Goal: Transaction & Acquisition: Purchase product/service

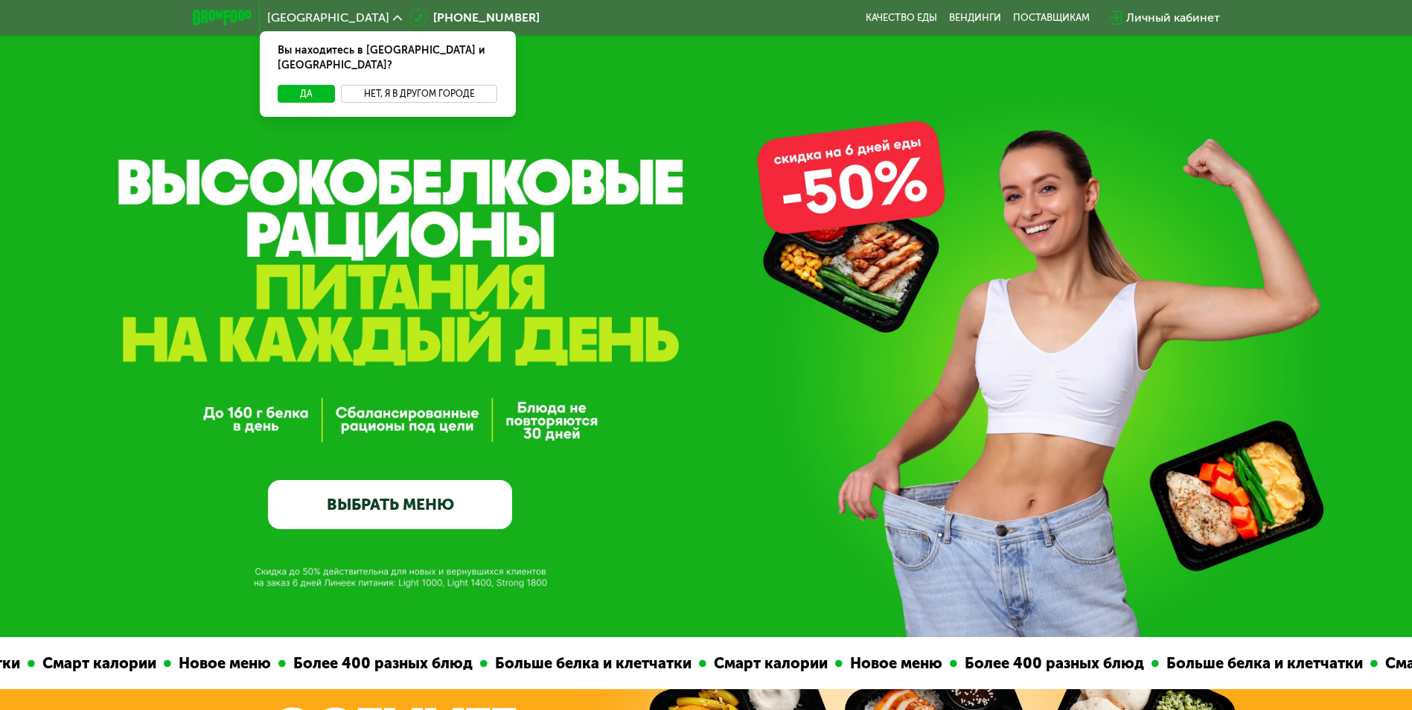
click at [417, 85] on button "Нет, я в другом городе" at bounding box center [419, 94] width 157 height 18
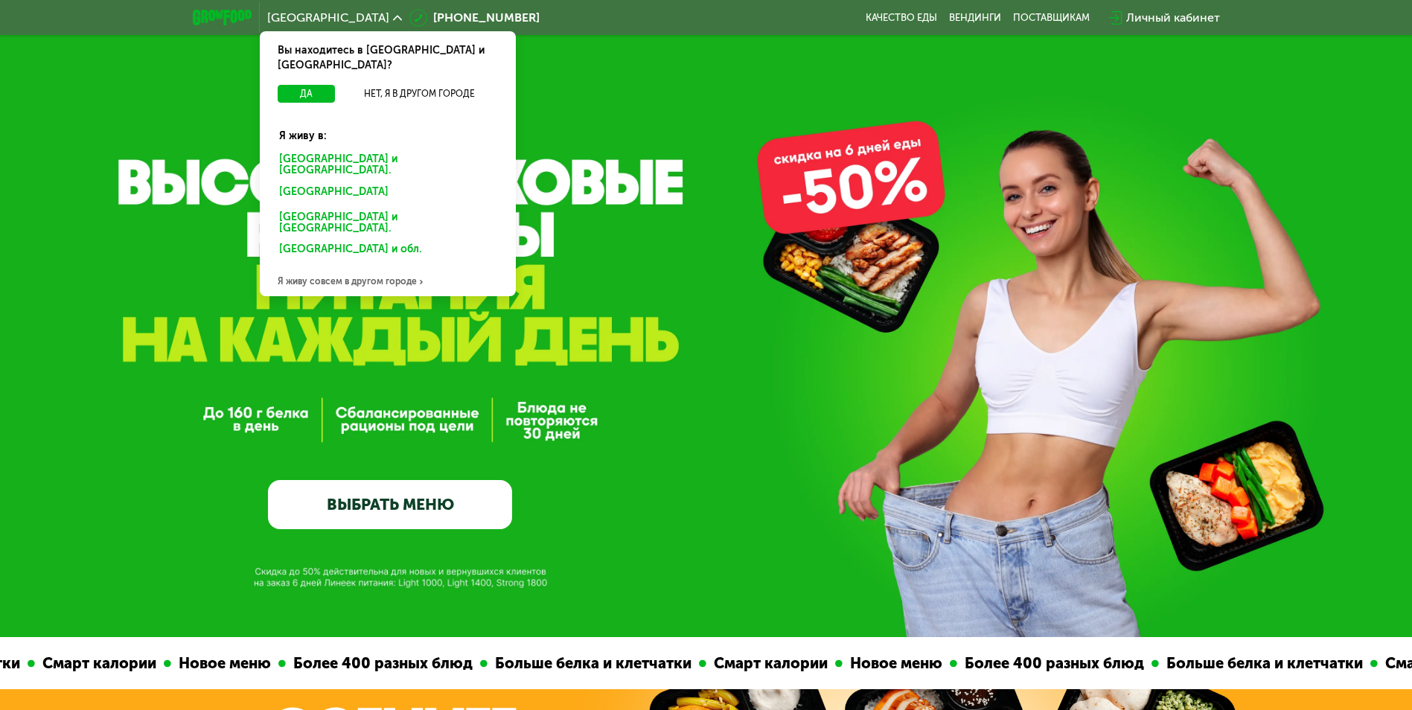
click at [354, 150] on div "[GEOGRAPHIC_DATA] и [GEOGRAPHIC_DATA]." at bounding box center [388, 165] width 238 height 31
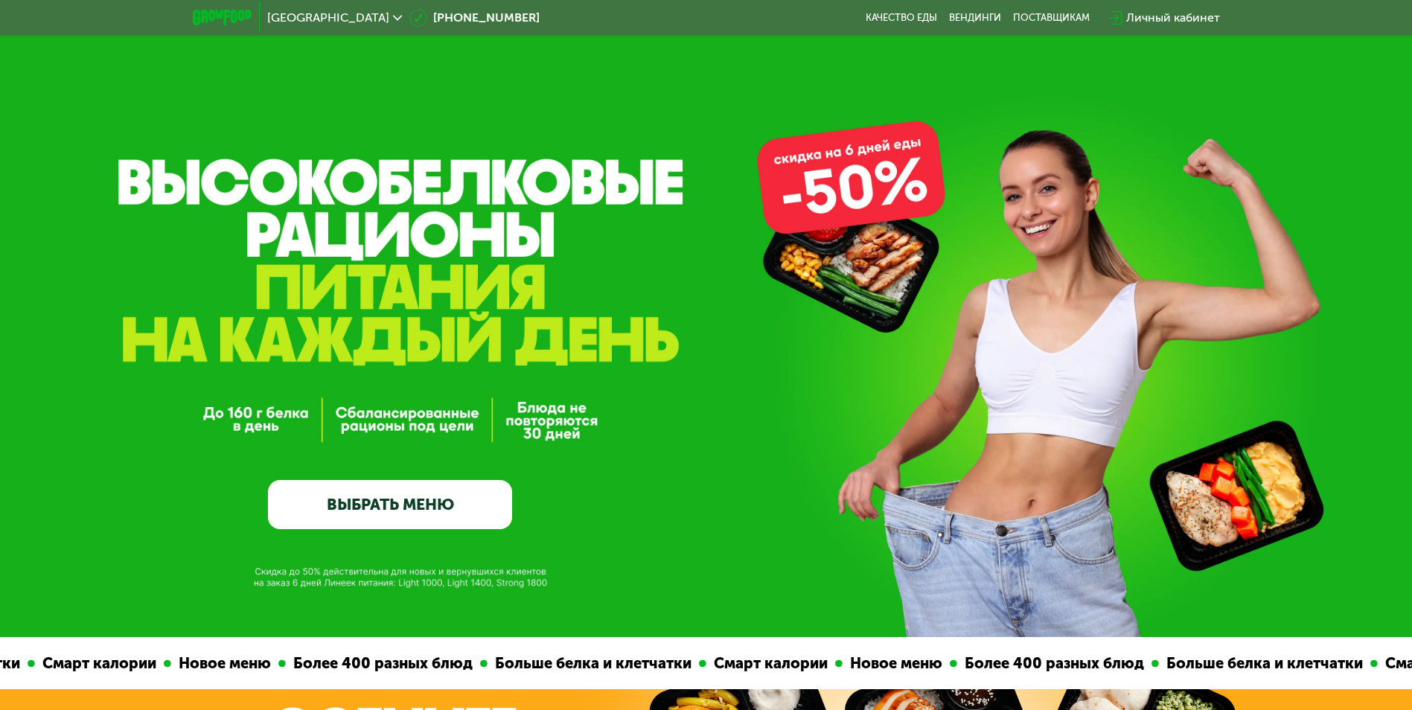
click at [420, 509] on link "ВЫБРАТЬ МЕНЮ" at bounding box center [390, 504] width 244 height 49
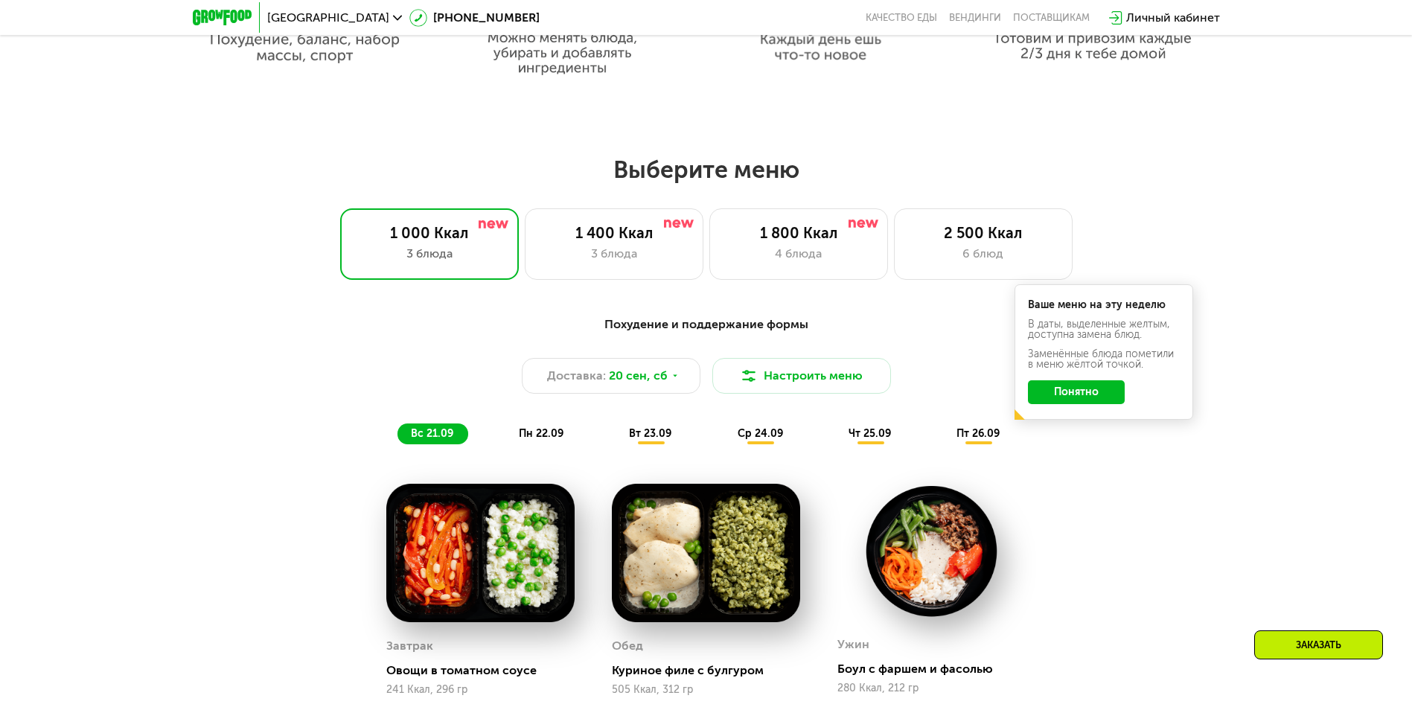
scroll to position [1005, 0]
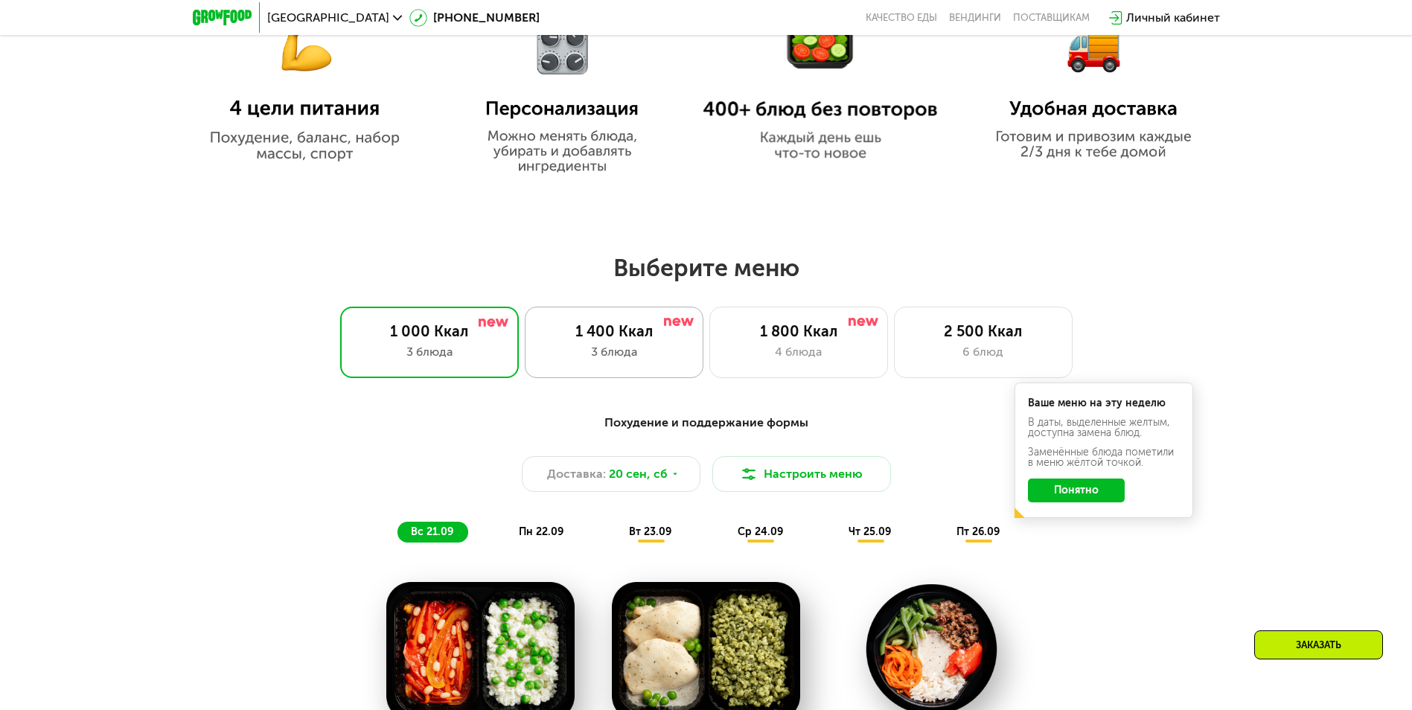
click at [608, 347] on div "1 400 Ккал 3 блюда" at bounding box center [614, 342] width 179 height 71
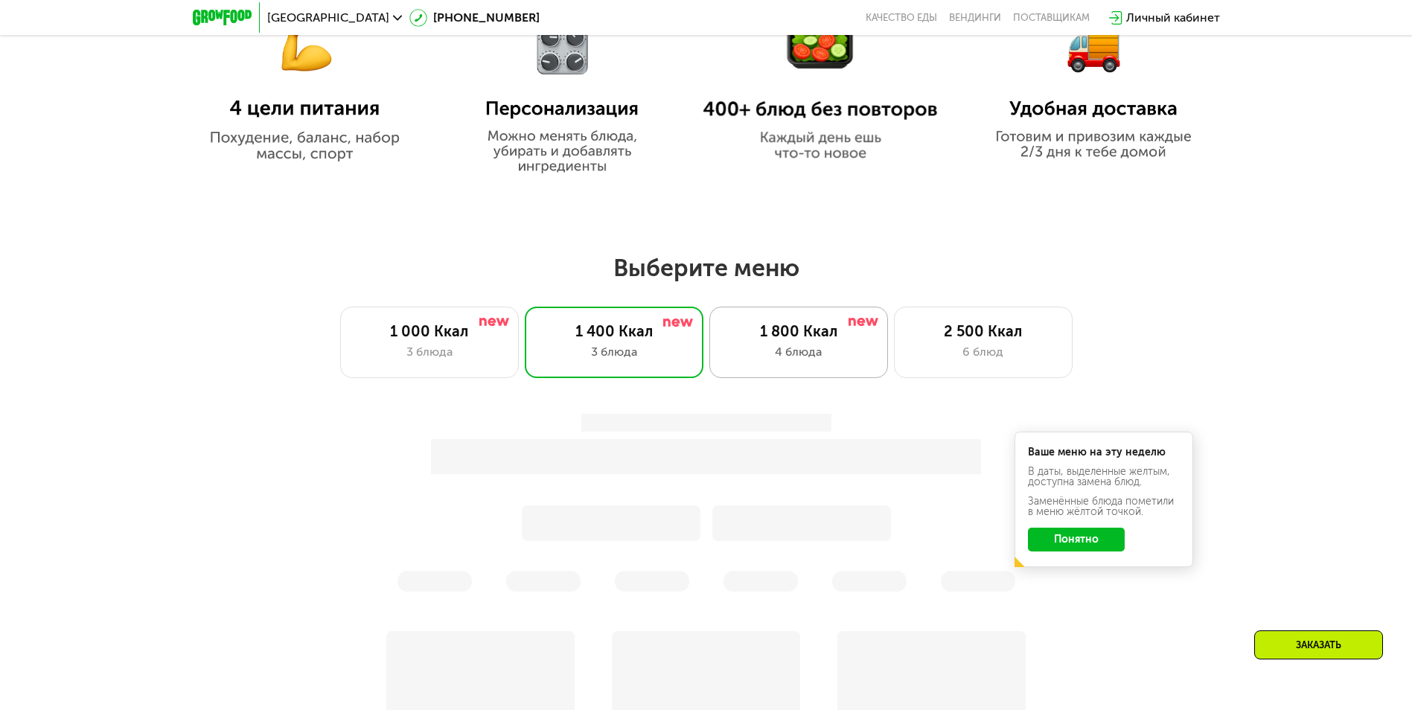
click at [759, 340] on div "1 800 Ккал" at bounding box center [798, 331] width 147 height 18
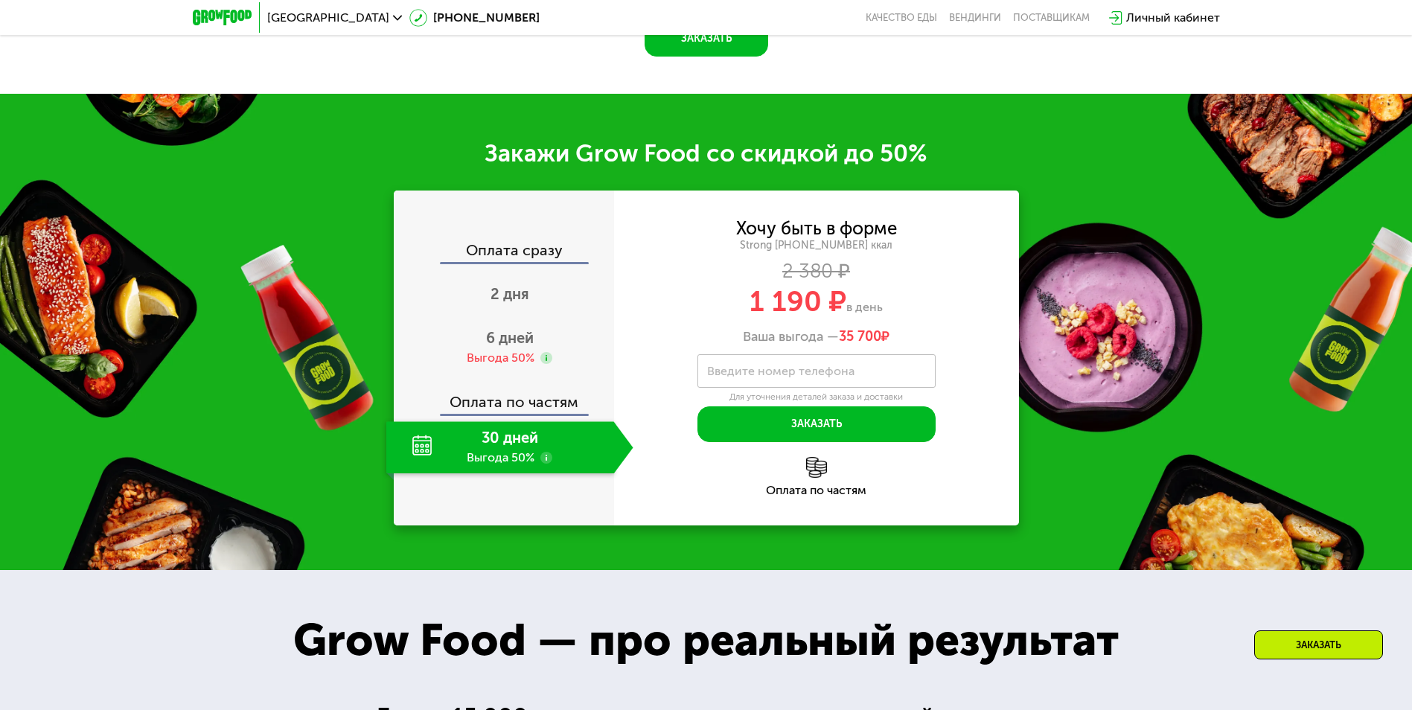
scroll to position [1973, 0]
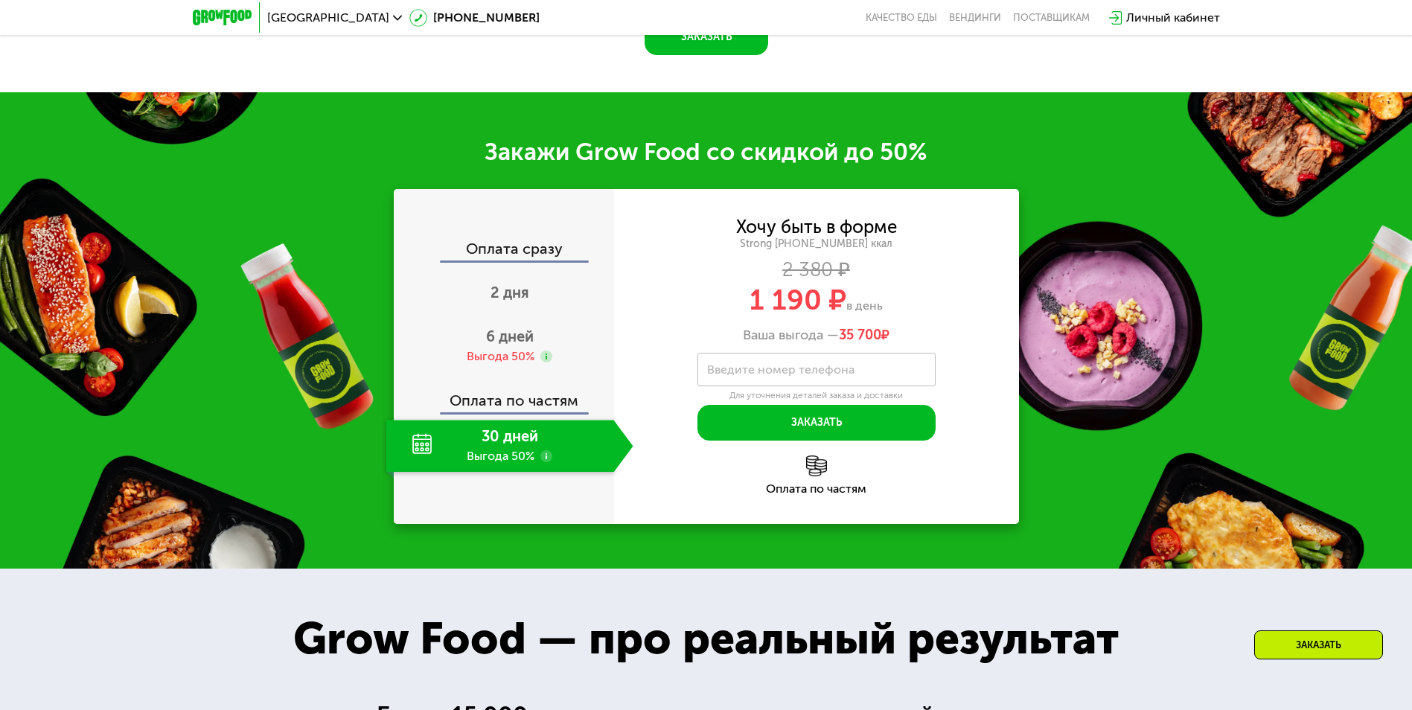
click at [516, 472] on div "30 дней Выгода 50%" at bounding box center [500, 446] width 228 height 52
click at [819, 476] on img at bounding box center [816, 465] width 21 height 21
click at [545, 462] on use at bounding box center [546, 456] width 12 height 12
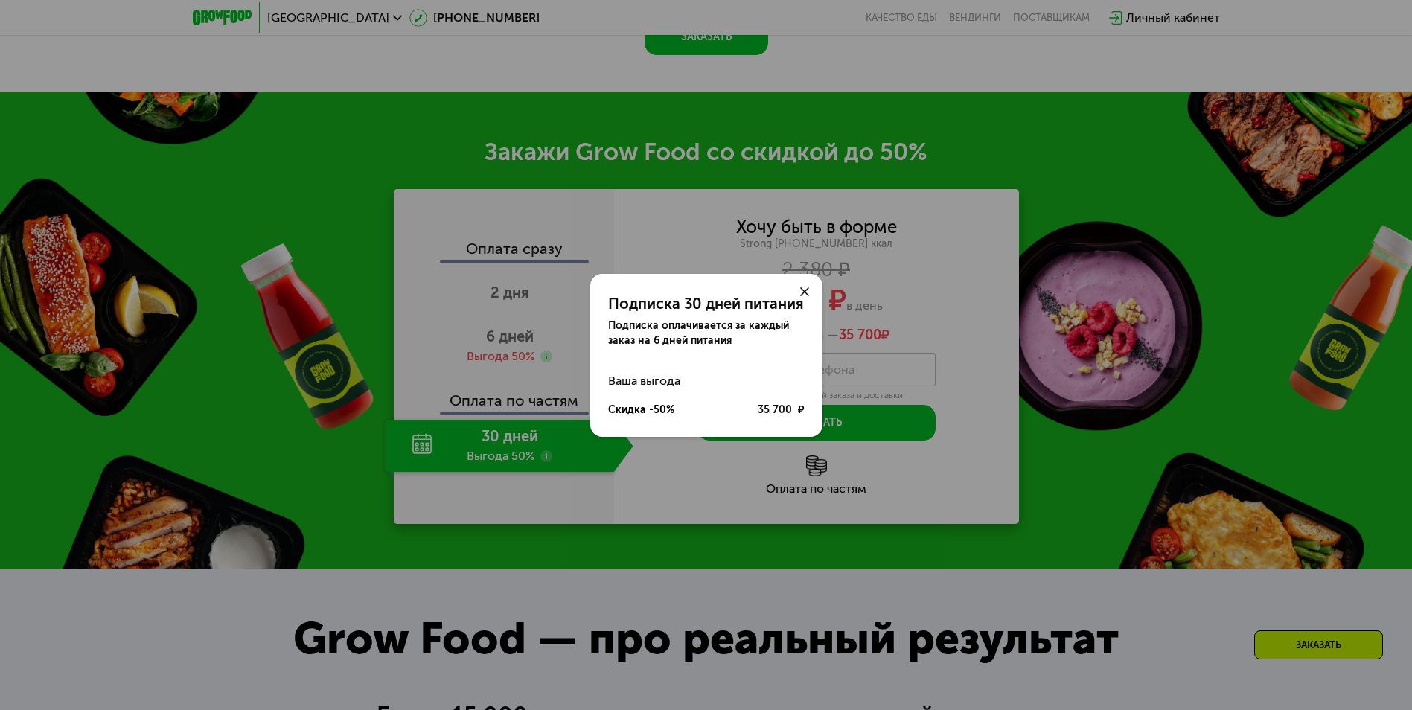
click at [652, 489] on div "Подписка 30 дней питания Подписка оплачивается за каждый заказ на 6 дней питани…" at bounding box center [706, 355] width 1412 height 710
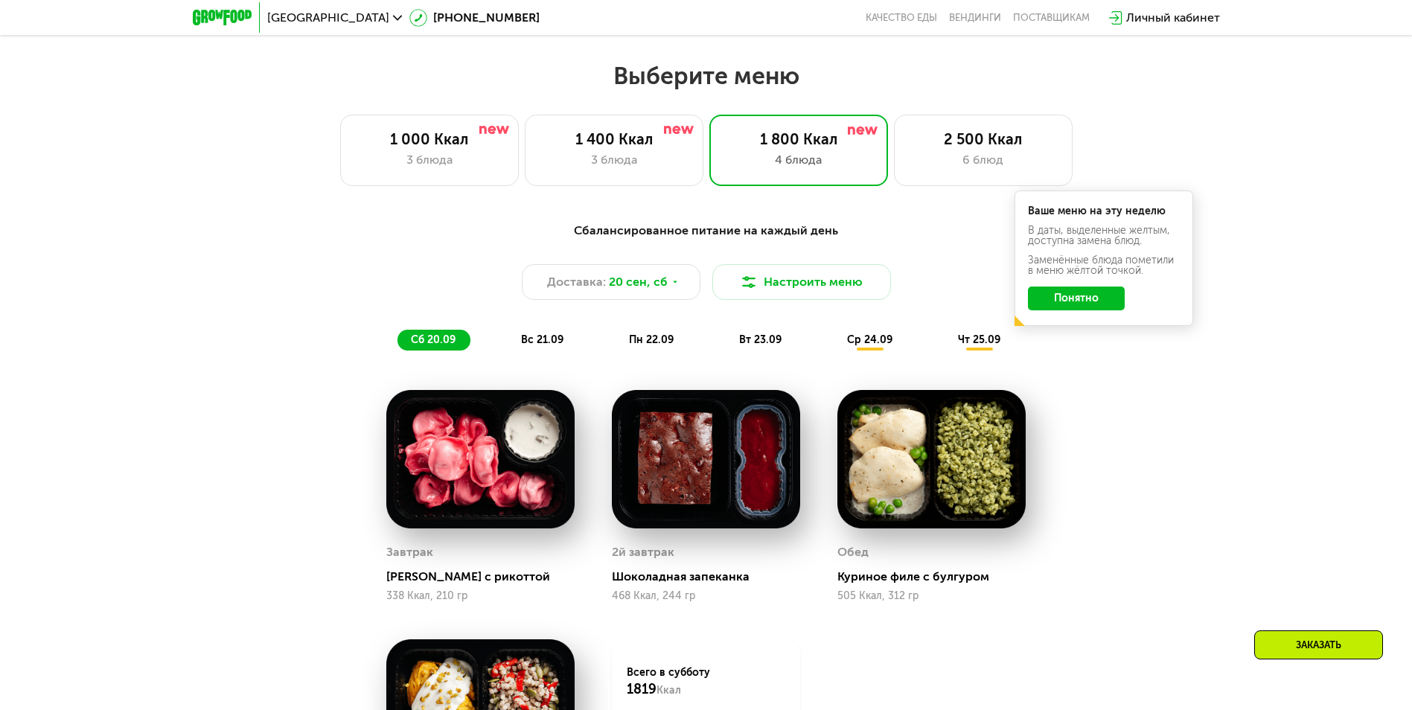
scroll to position [1154, 0]
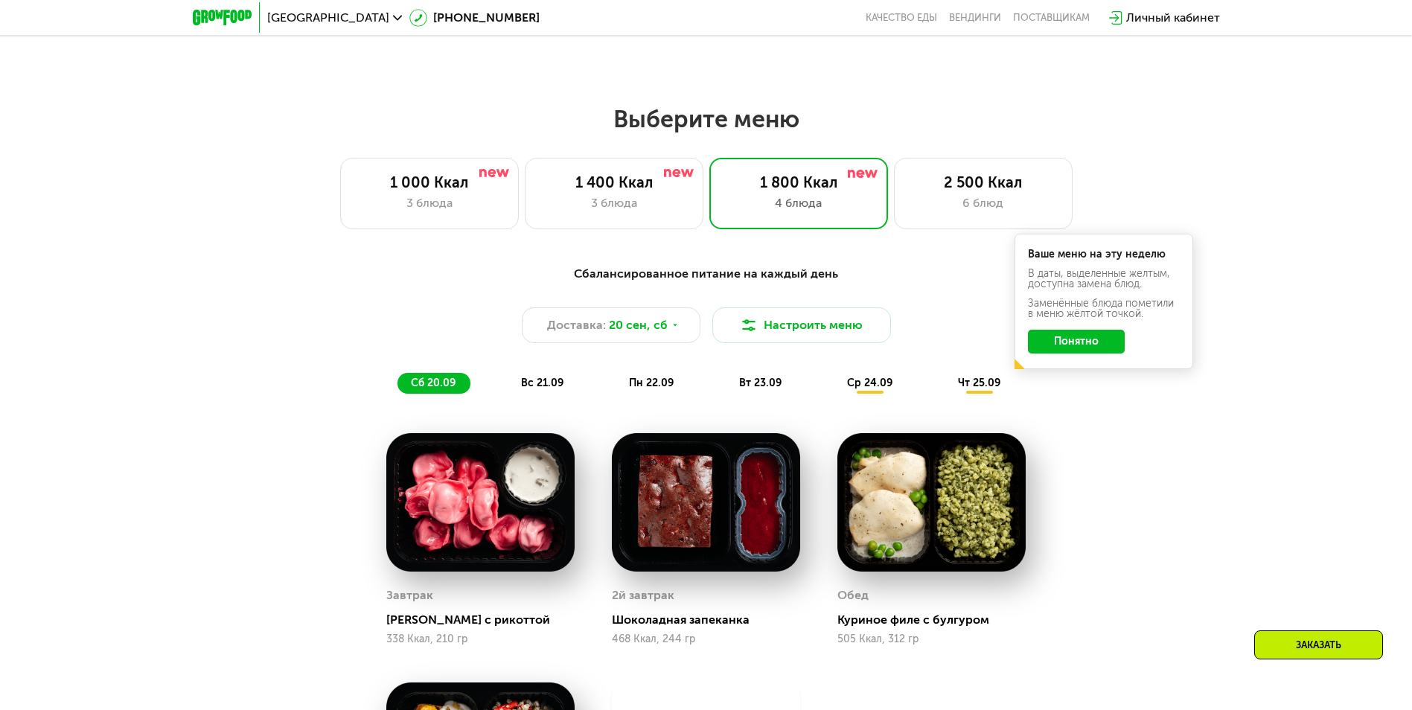
click at [548, 394] on div "вс 21.09" at bounding box center [543, 383] width 71 height 21
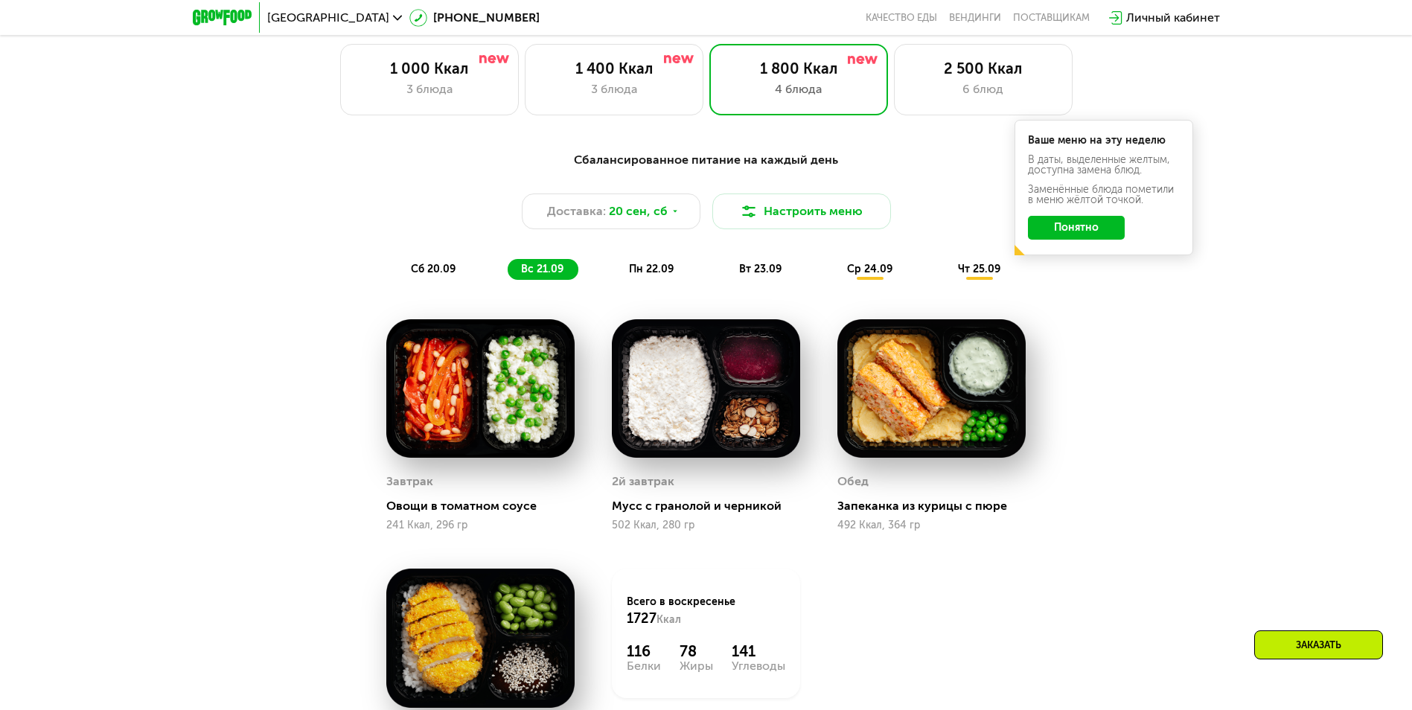
scroll to position [1080, 0]
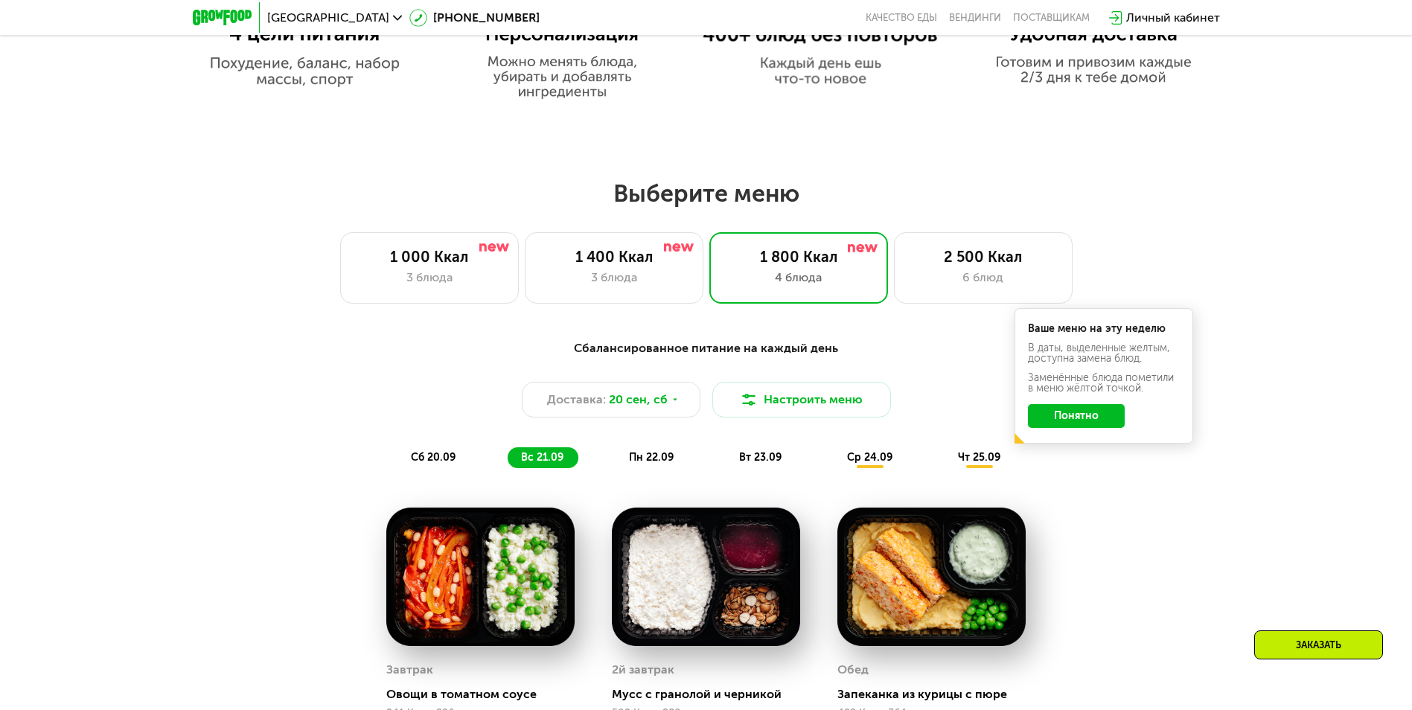
click at [1054, 413] on button "Понятно" at bounding box center [1076, 416] width 97 height 24
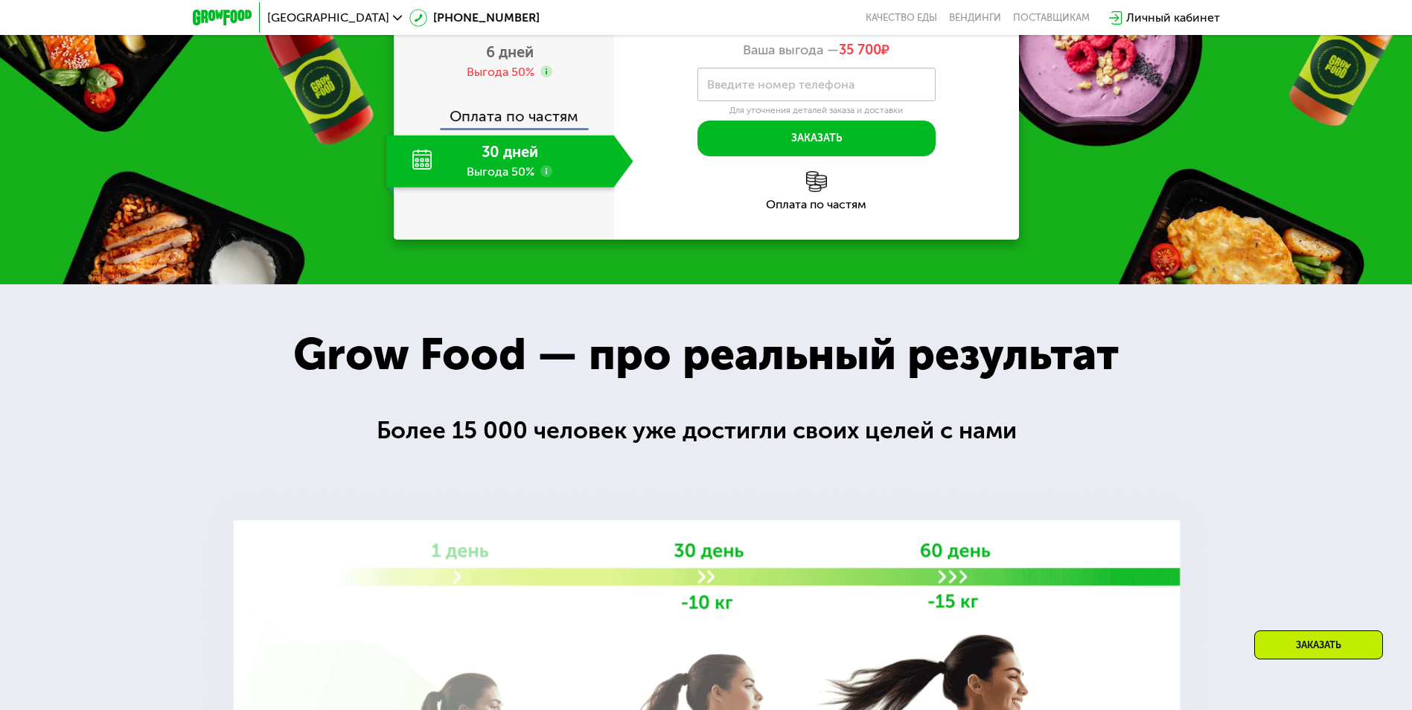
scroll to position [2158, 0]
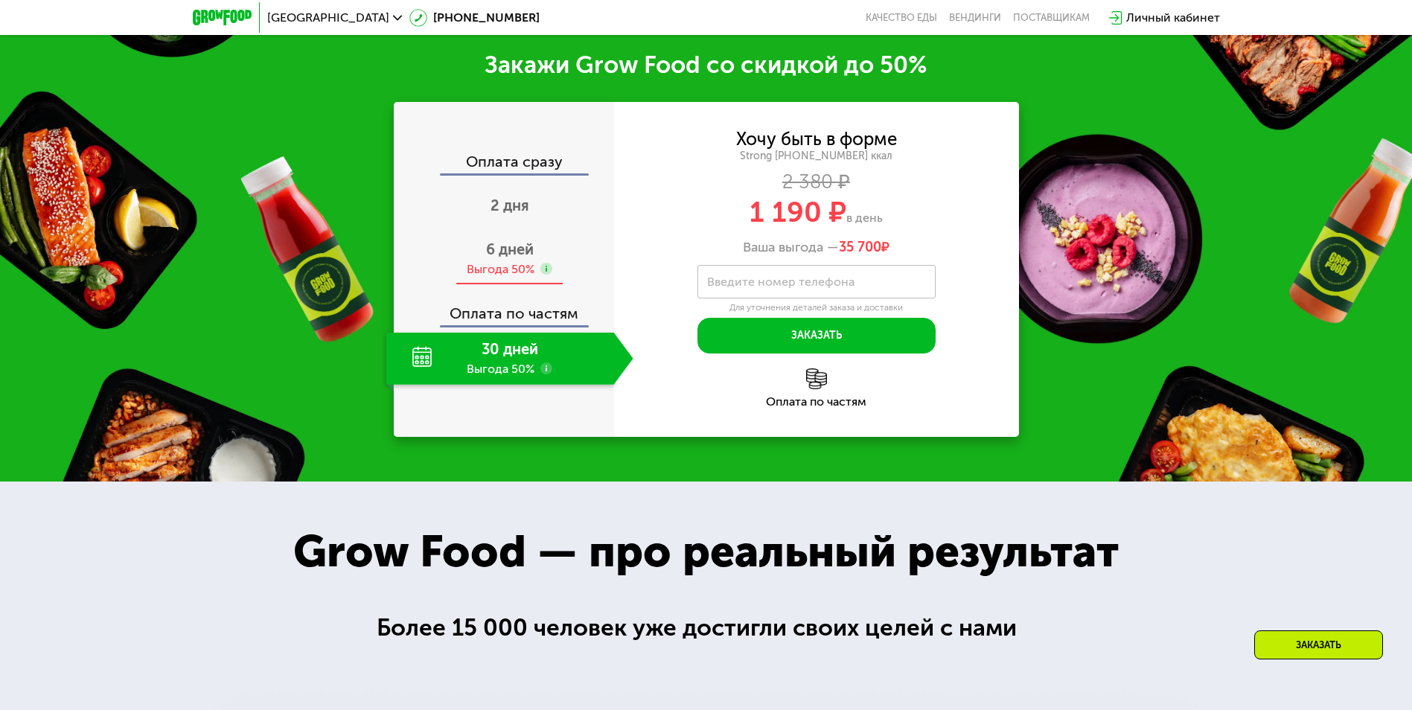
click at [520, 266] on div "Выгода 50%" at bounding box center [501, 269] width 68 height 16
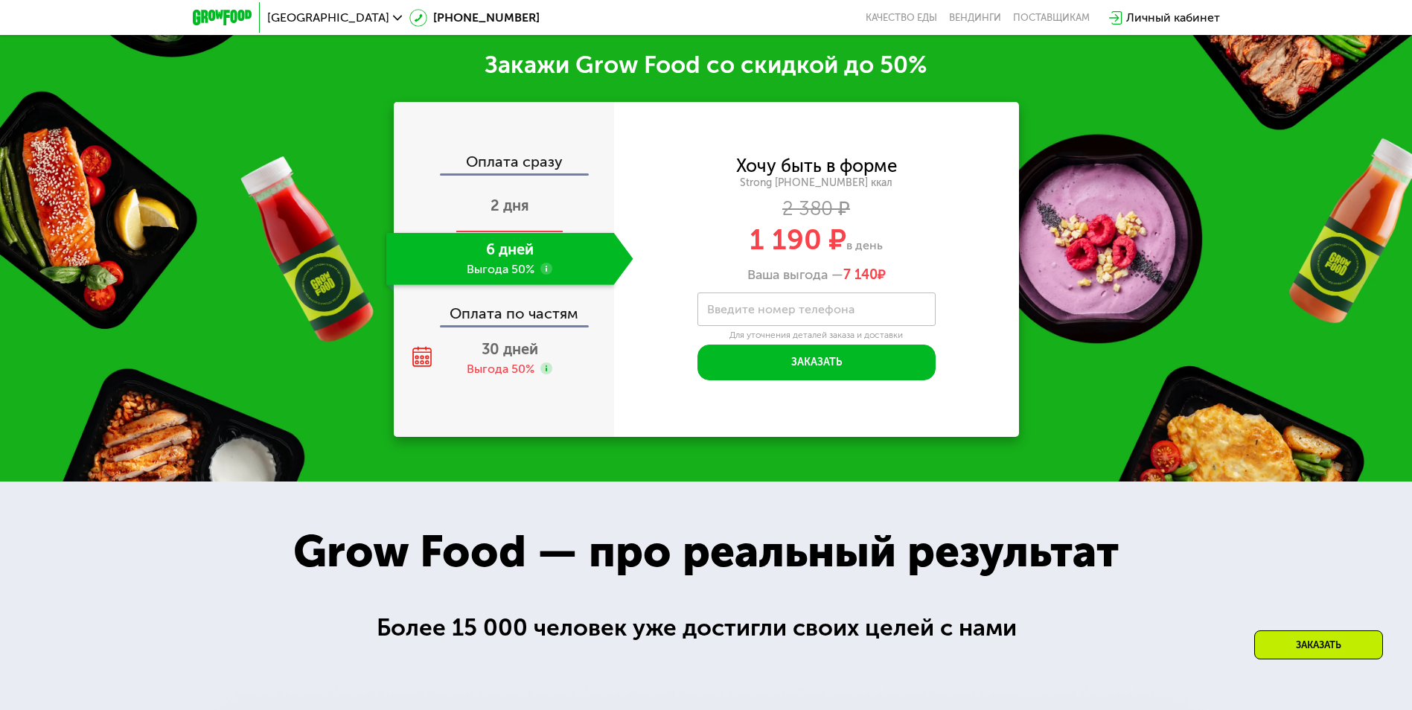
click at [514, 209] on div "2 дня" at bounding box center [509, 207] width 247 height 52
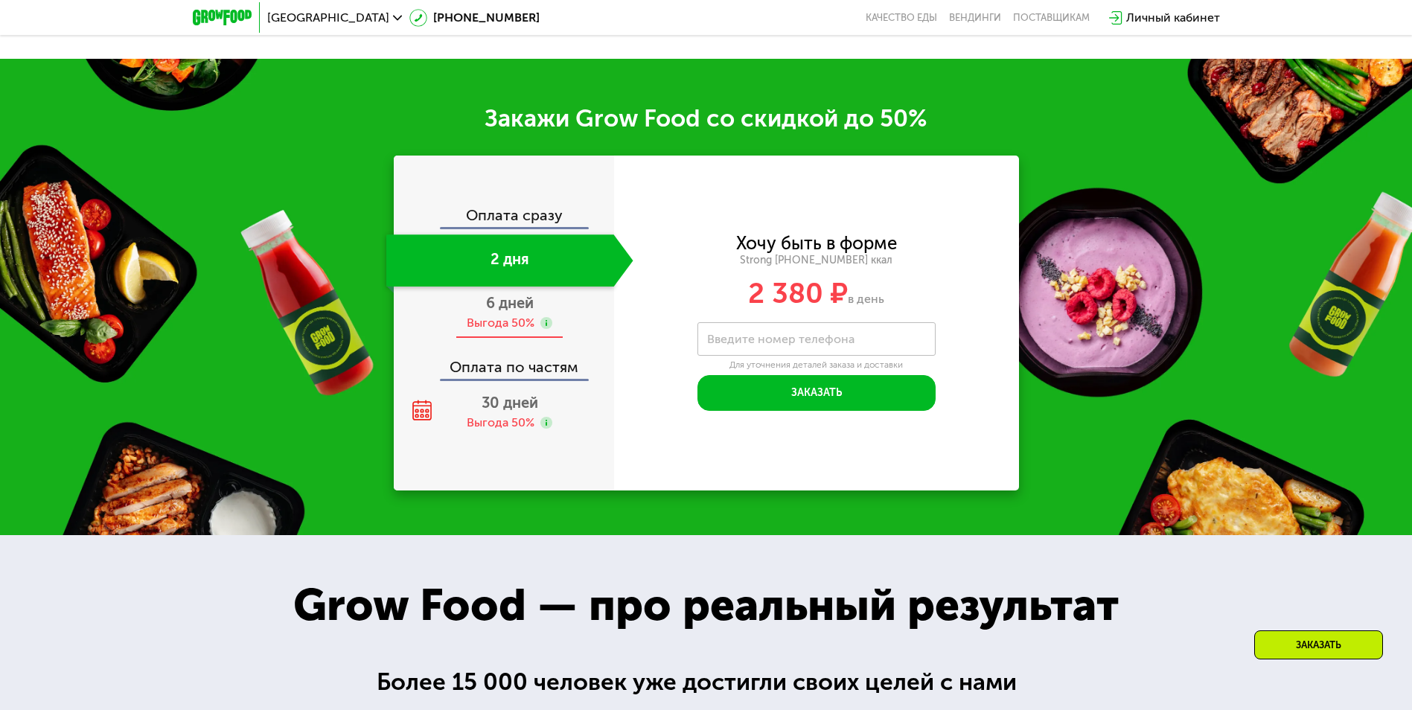
scroll to position [2227, 0]
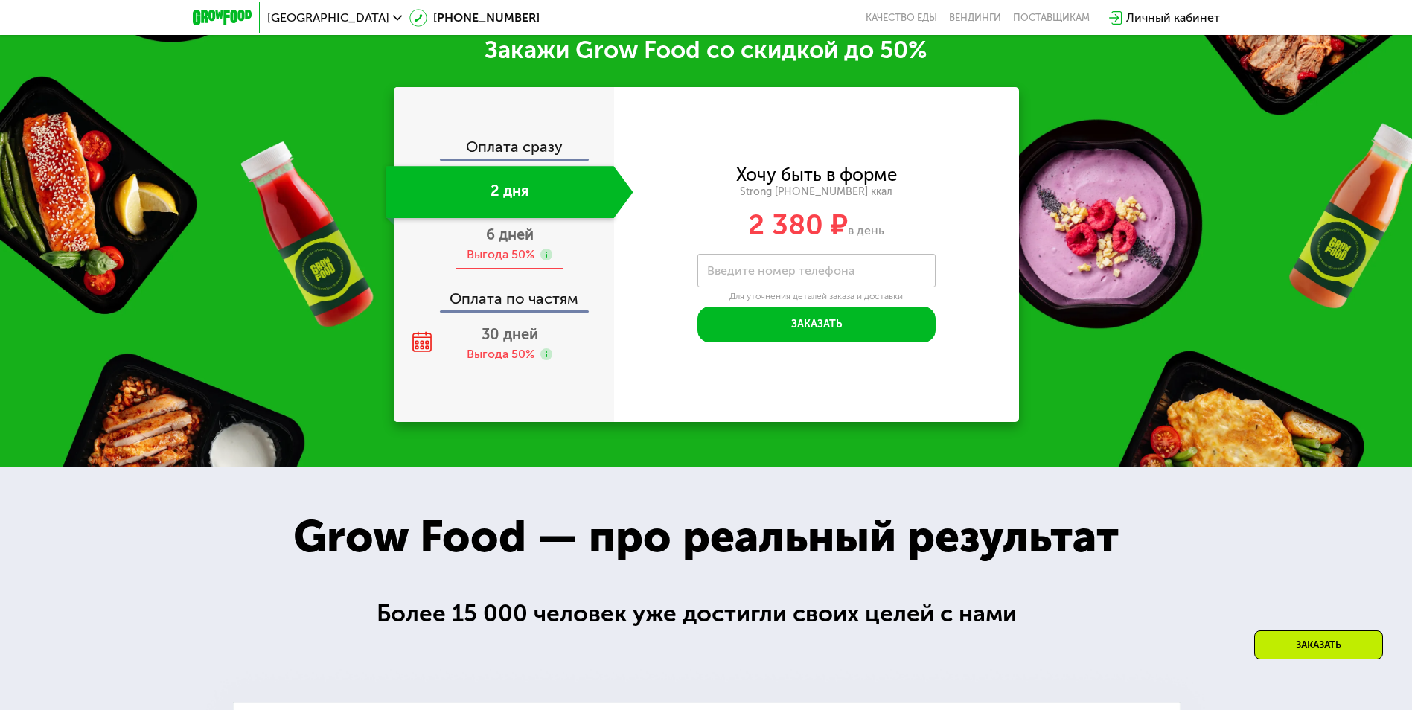
click at [516, 235] on span "6 дней" at bounding box center [510, 234] width 48 height 18
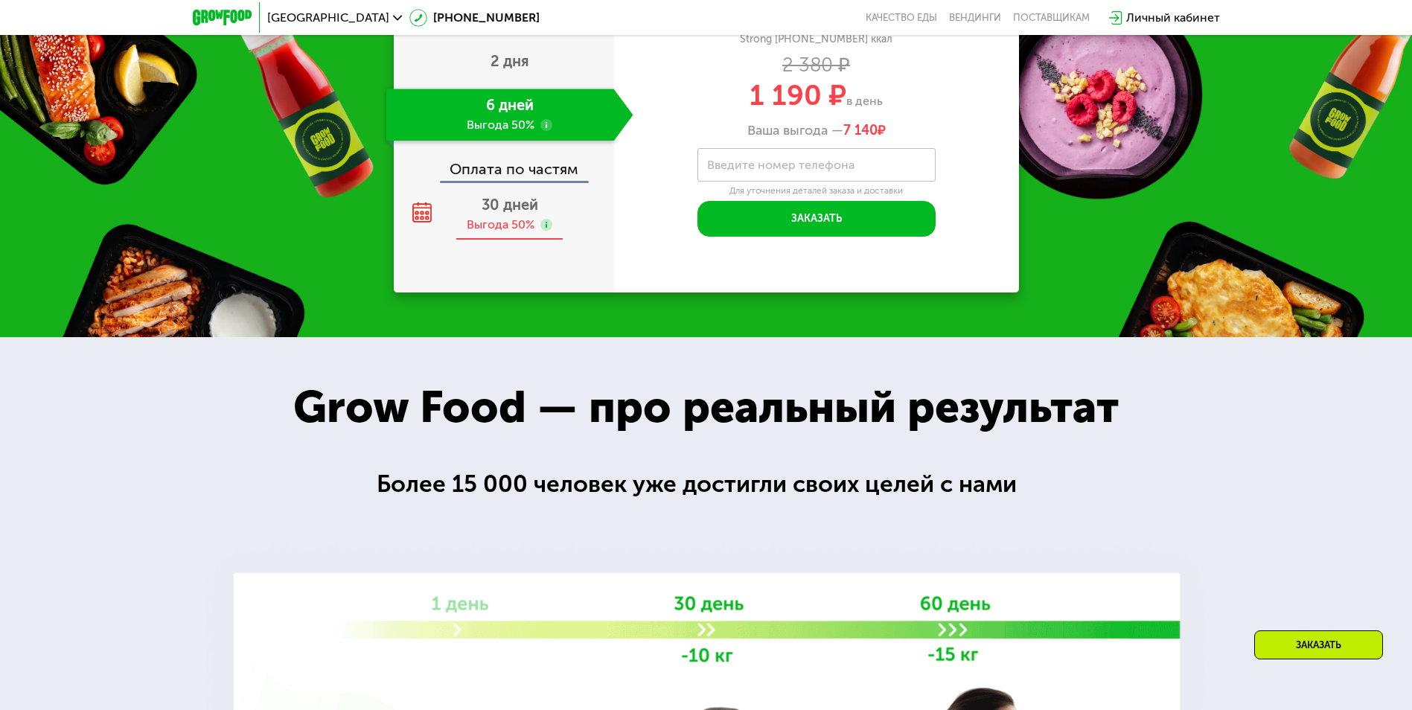
click at [509, 240] on div "30 дней Выгода 50%" at bounding box center [509, 214] width 247 height 52
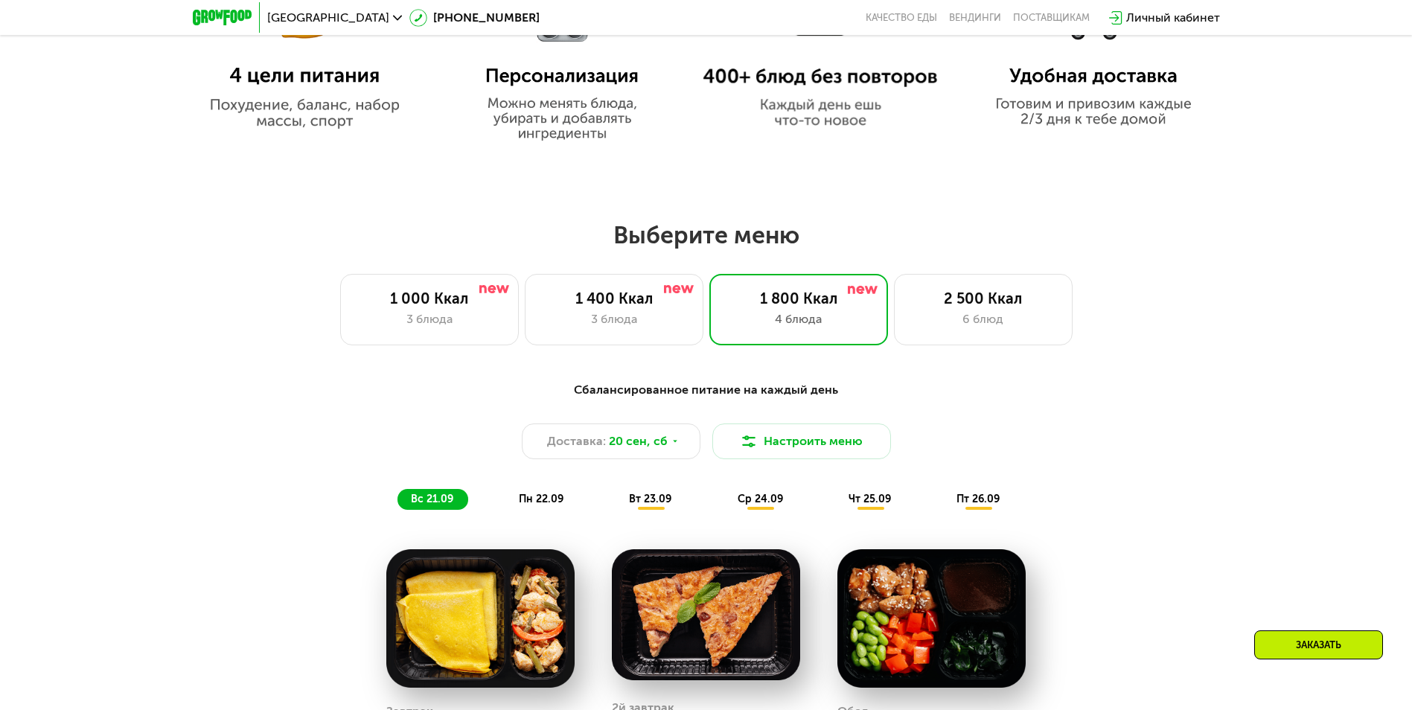
scroll to position [793, 0]
